Goal: Check status: Check status

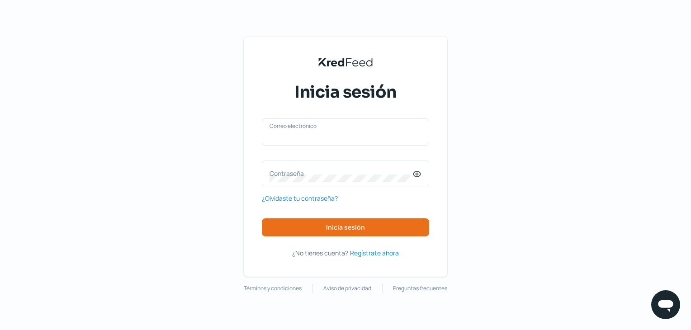
type input "[DOMAIN_NAME][EMAIL_ADDRESS][DOMAIN_NAME]"
click at [315, 145] on div "[DOMAIN_NAME][EMAIL_ADDRESS][DOMAIN_NAME] Correo electrónico" at bounding box center [345, 132] width 167 height 27
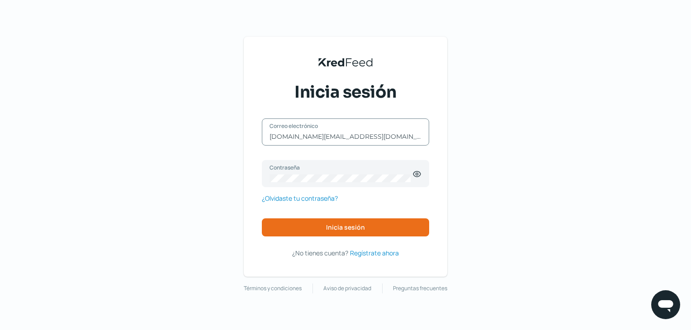
click at [483, 207] on div "KredFeed's Black Logo Inicia sesión [DOMAIN_NAME][EMAIL_ADDRESS][DOMAIN_NAME] C…" at bounding box center [345, 165] width 691 height 330
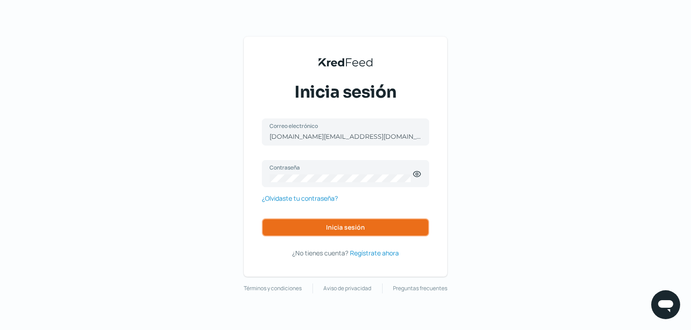
click at [424, 224] on button "Inicia sesión" at bounding box center [345, 227] width 167 height 18
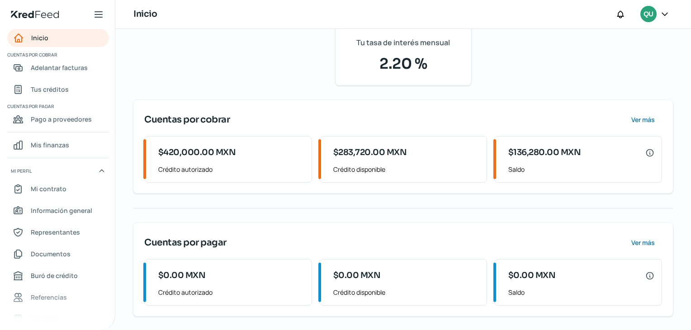
click at [230, 164] on span "Crédito autorizado" at bounding box center [231, 169] width 146 height 11
click at [637, 123] on span "Ver más" at bounding box center [643, 120] width 24 height 6
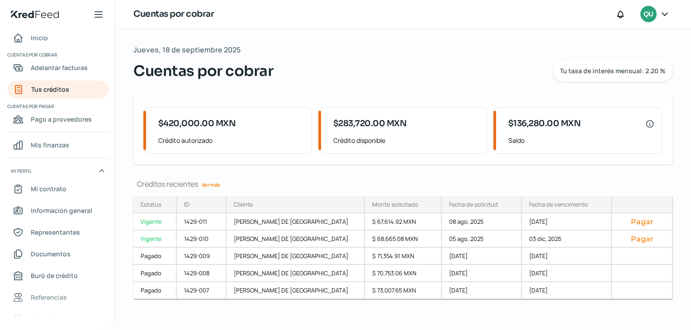
scroll to position [5, 0]
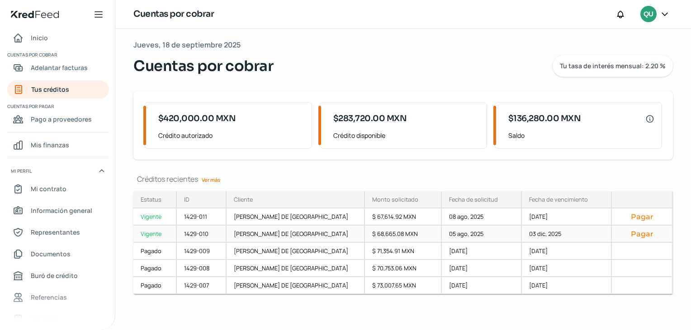
click at [365, 234] on div "$ 68,665.08 MXN" at bounding box center [403, 234] width 77 height 17
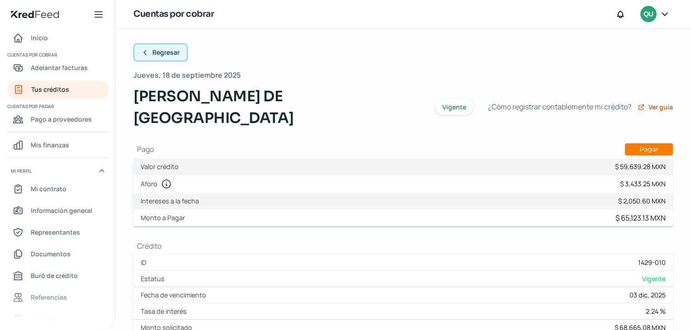
click at [165, 52] on span "Regresar" at bounding box center [165, 52] width 27 height 6
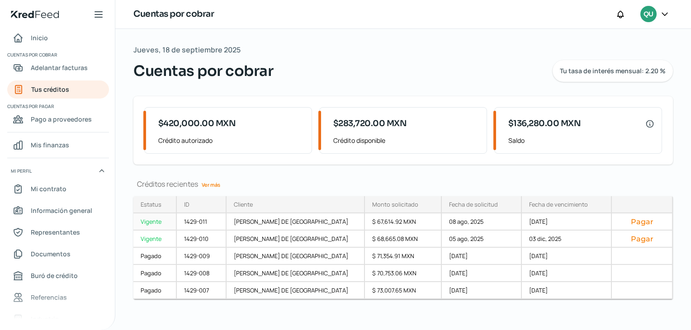
scroll to position [5, 0]
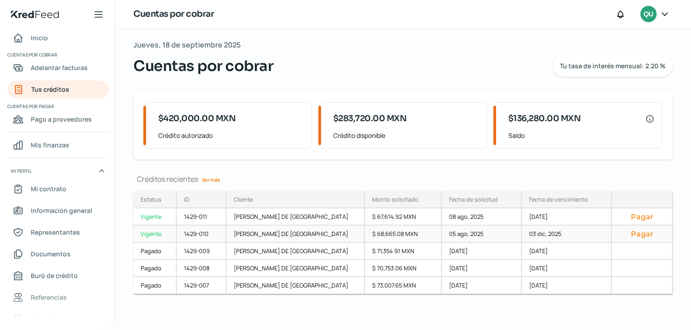
click at [458, 240] on div "05 ago, 2025" at bounding box center [482, 234] width 80 height 17
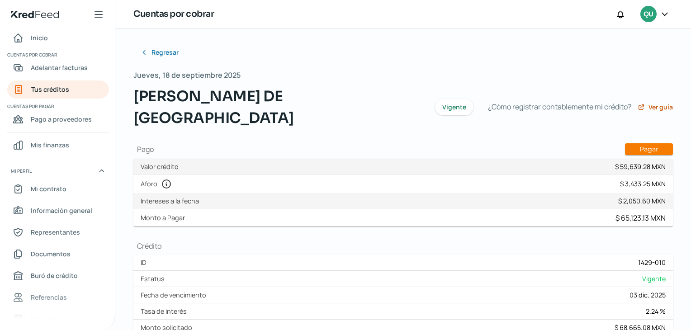
click at [157, 54] on span "Regresar" at bounding box center [165, 52] width 27 height 6
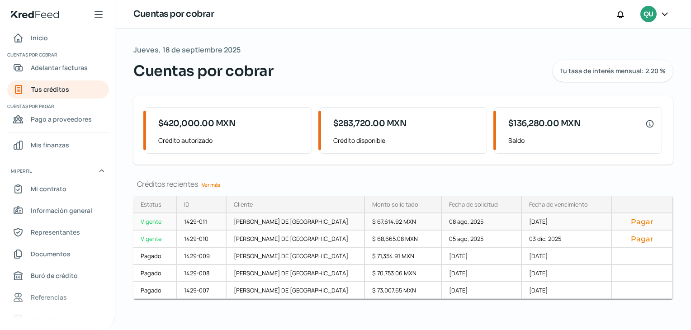
click at [365, 223] on div "$ 67,614.92 MXN" at bounding box center [403, 222] width 77 height 17
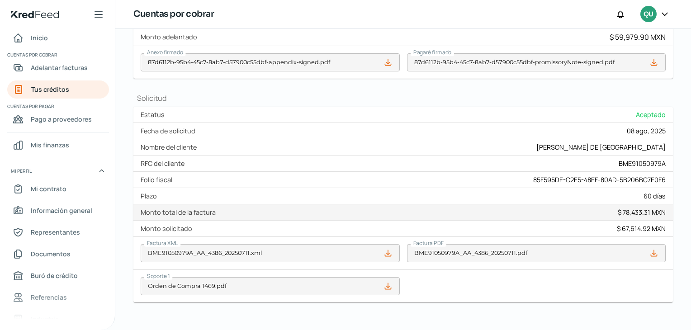
scroll to position [131, 0]
